Goal: Task Accomplishment & Management: Use online tool/utility

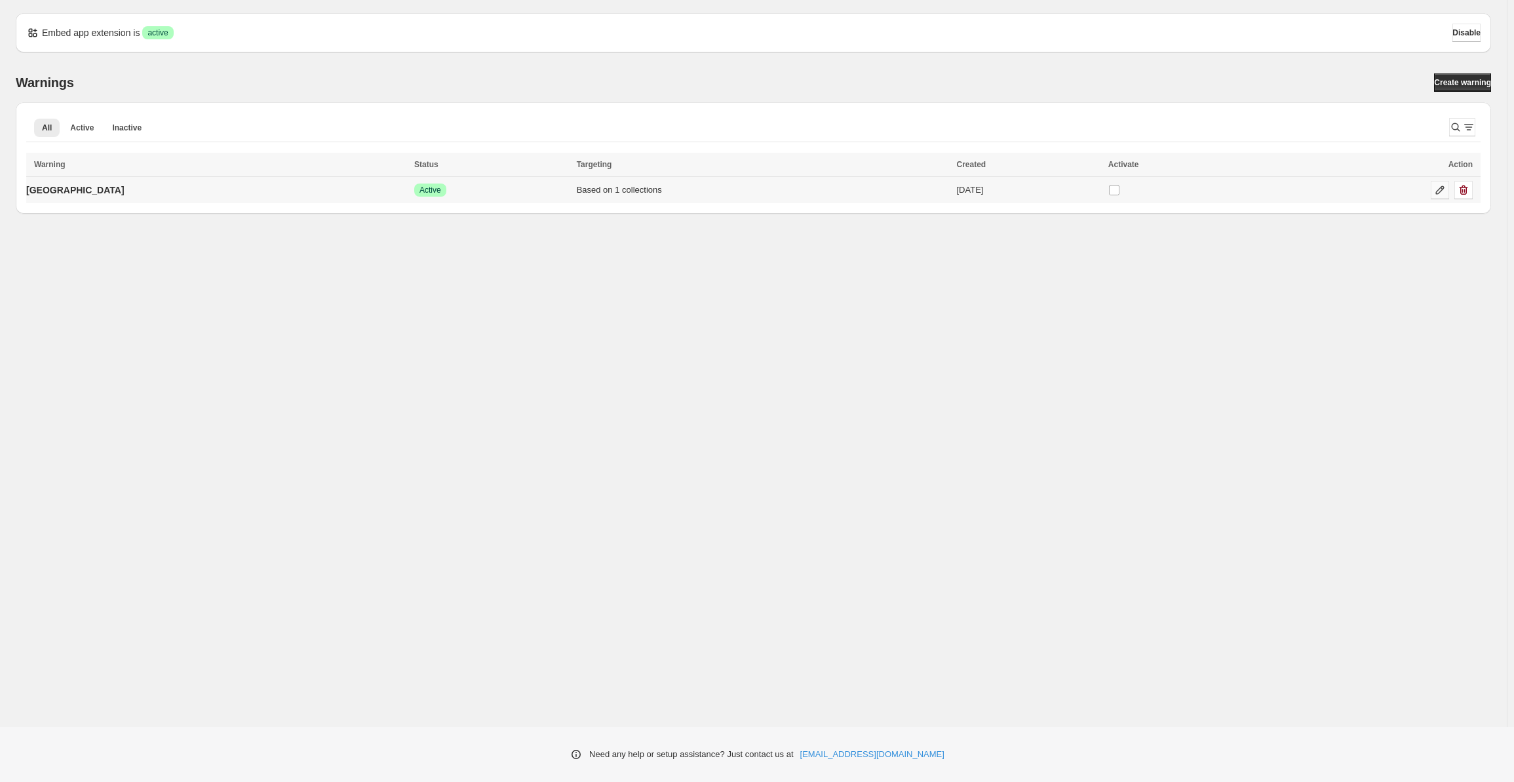
click at [1442, 197] on link at bounding box center [1440, 190] width 18 height 18
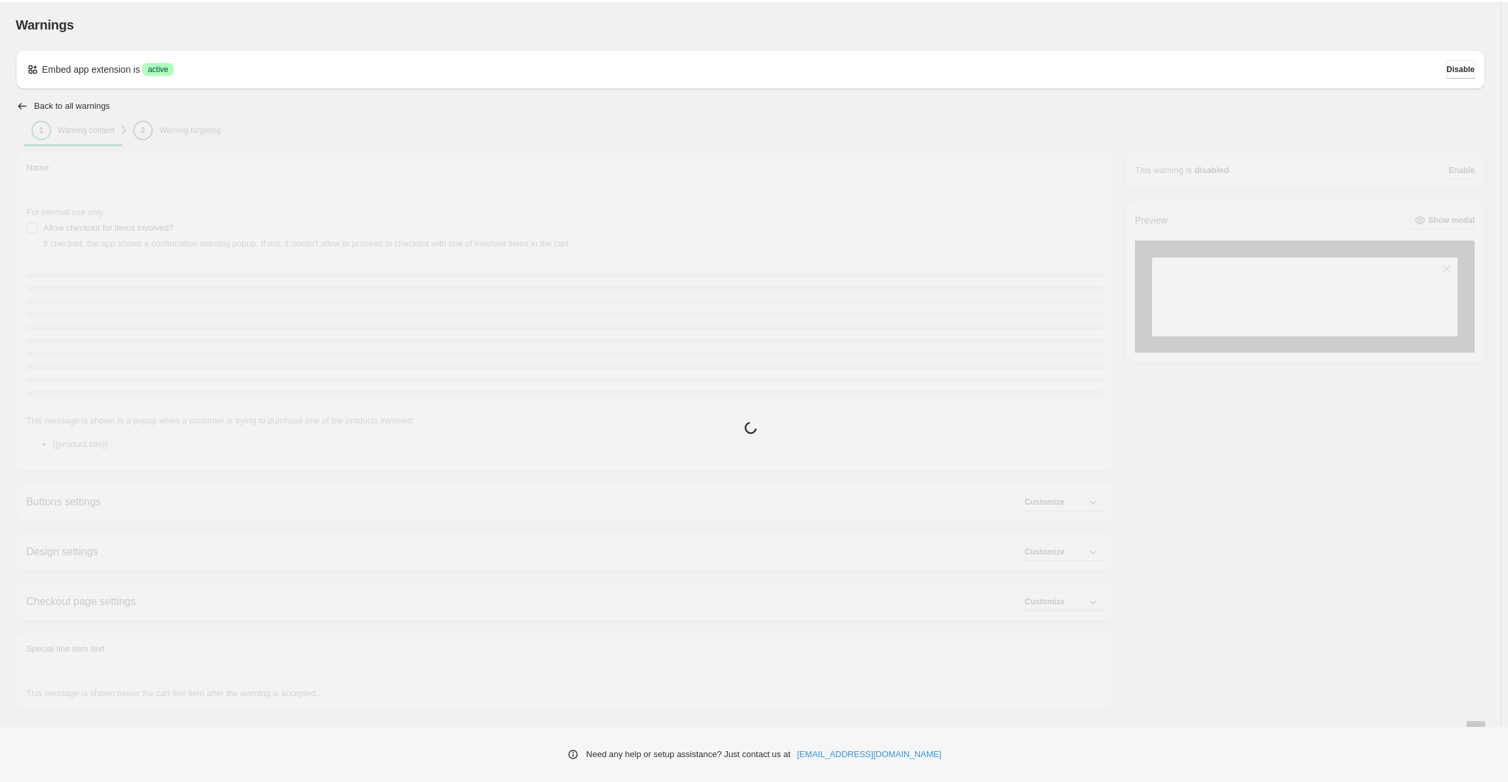
type input "*******"
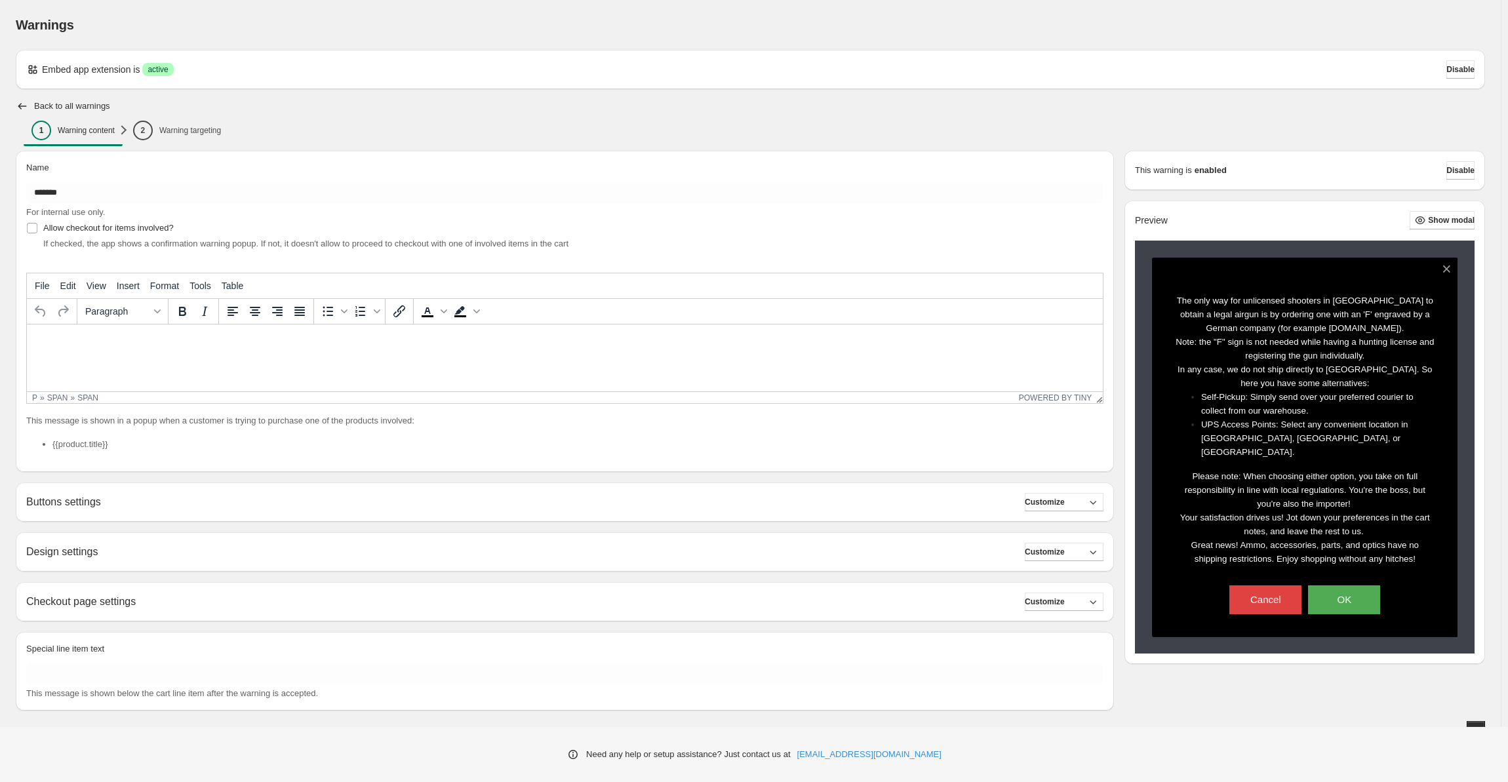
click at [775, 77] on div "Embed app extension is Success active Disable" at bounding box center [750, 69] width 1448 height 18
